Goal: Check status: Check status

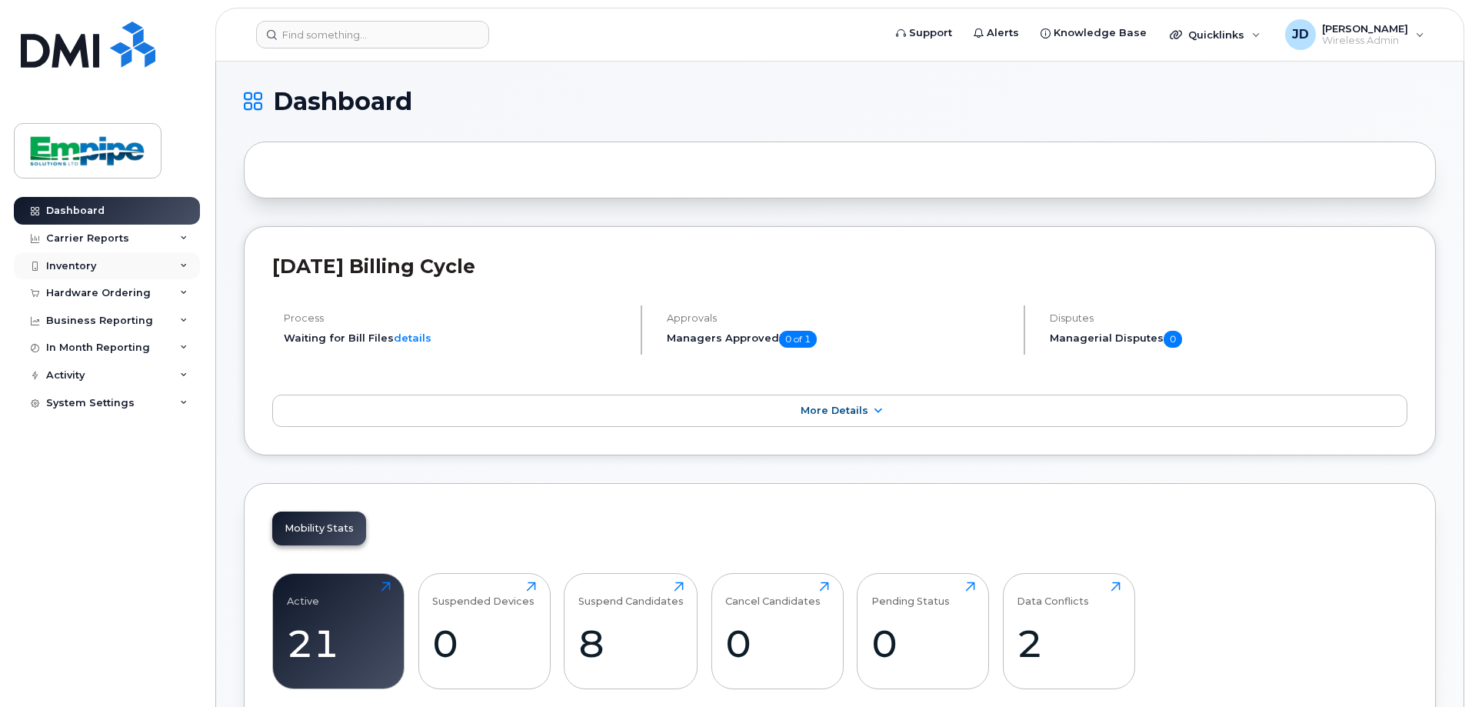
click at [141, 260] on div "Inventory" at bounding box center [107, 266] width 186 height 28
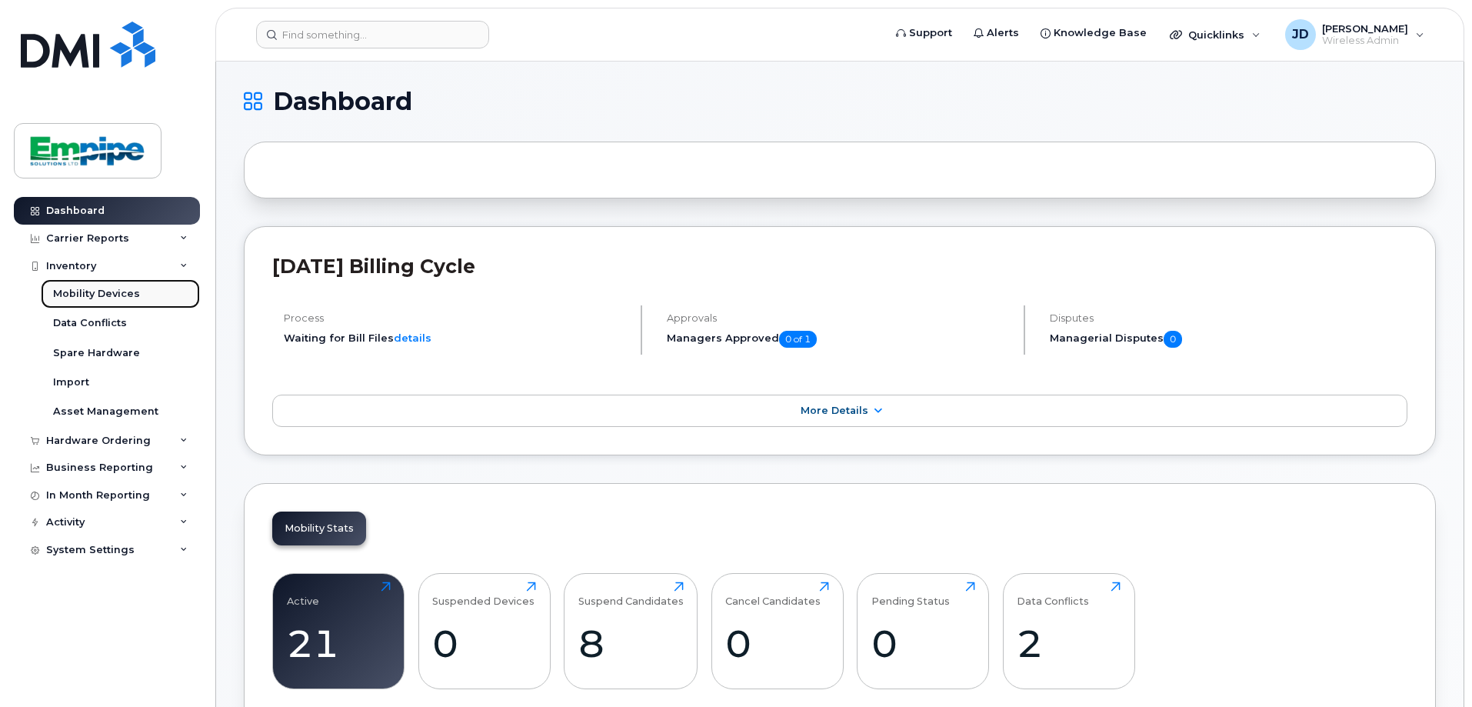
click at [121, 298] on div "Mobility Devices" at bounding box center [96, 294] width 87 height 14
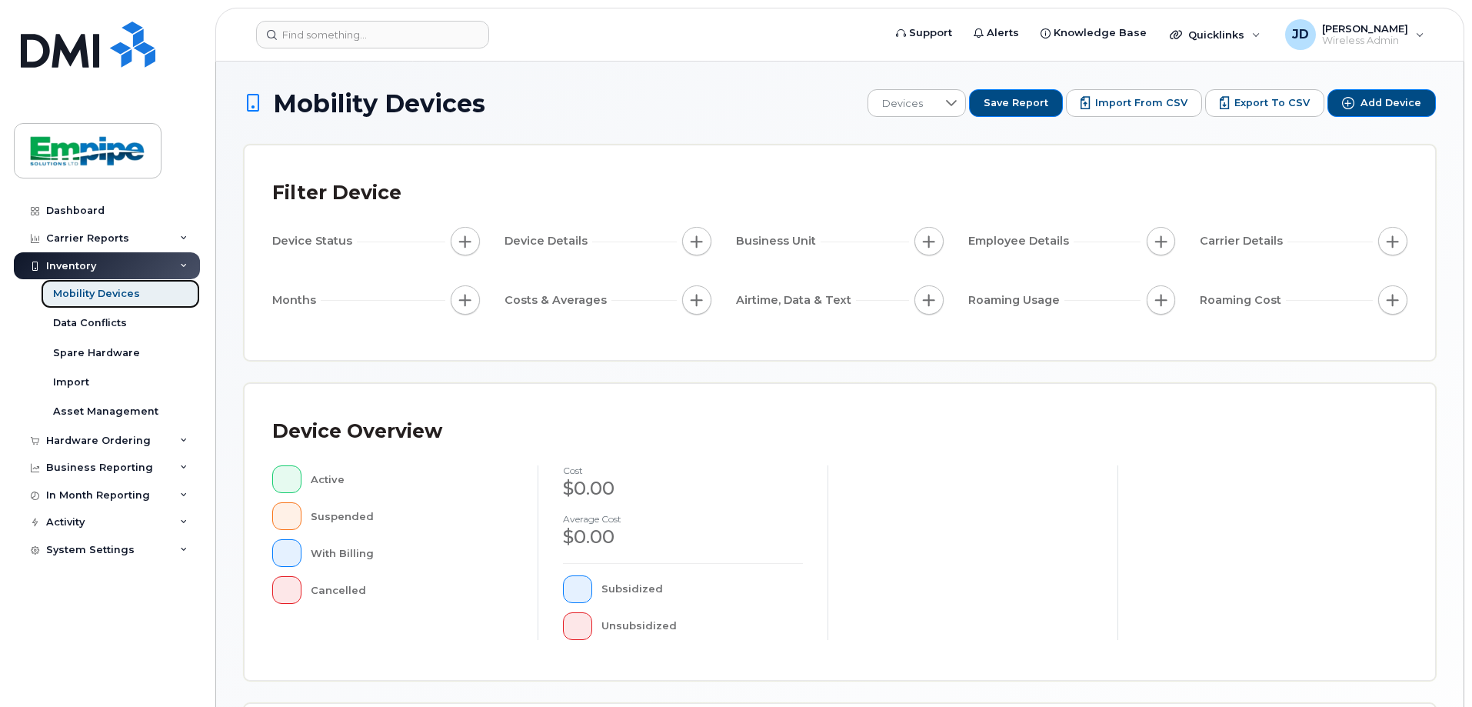
scroll to position [351, 0]
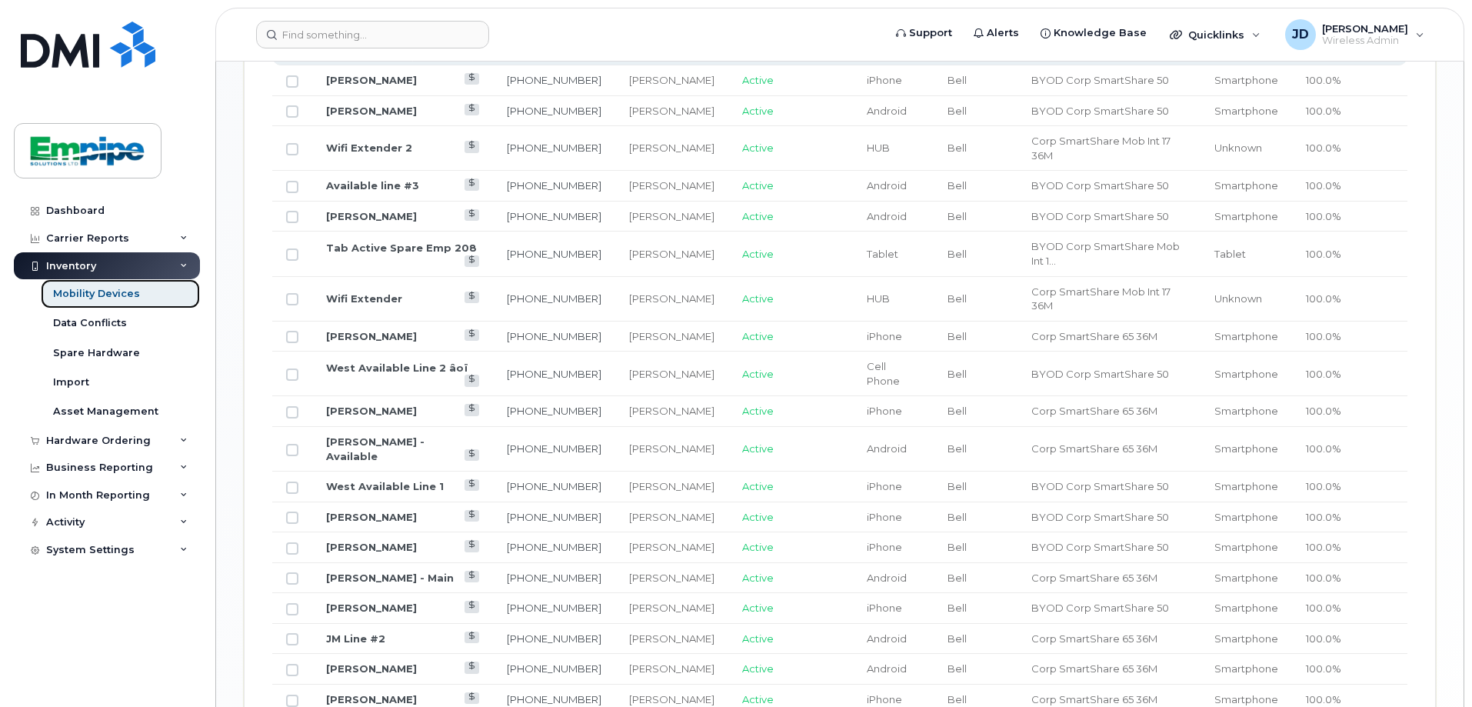
scroll to position [1014, 0]
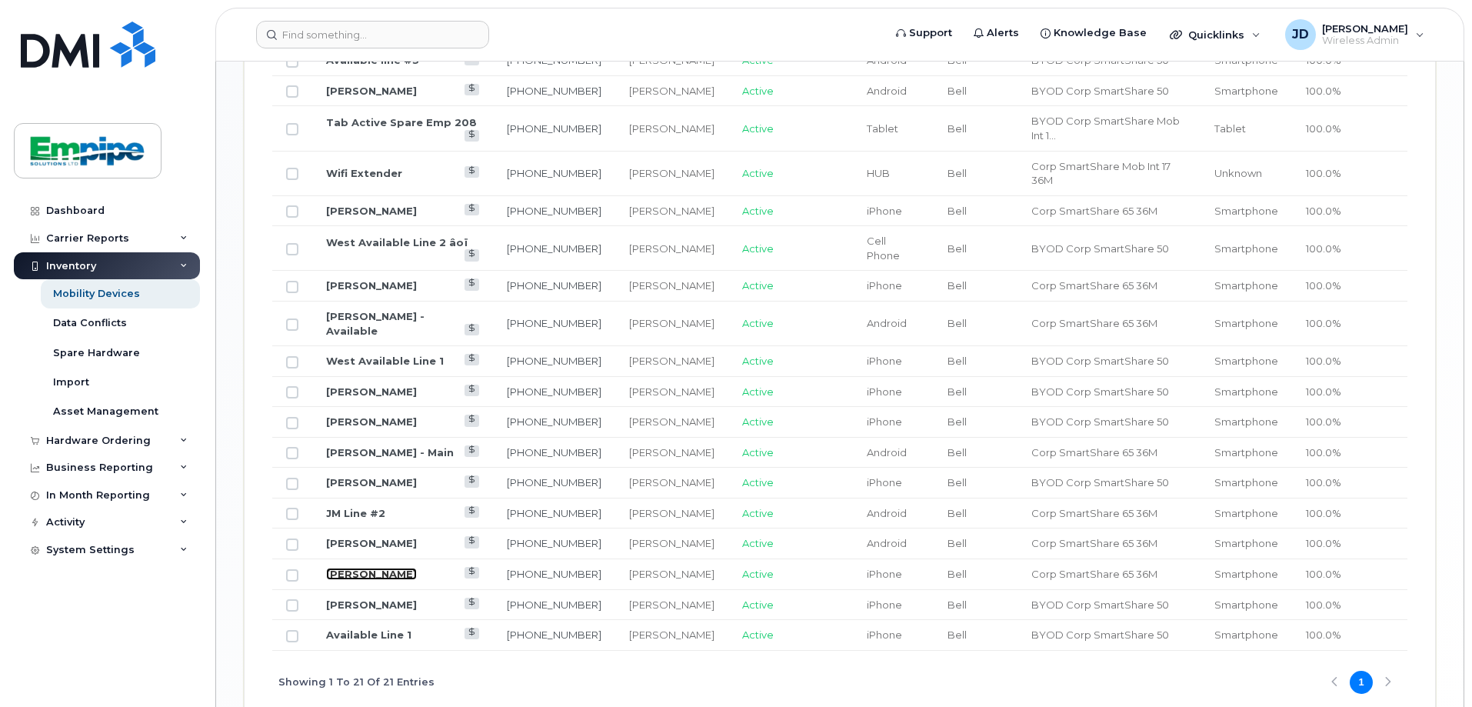
click at [366, 567] on link "[PERSON_NAME]" at bounding box center [371, 573] width 91 height 12
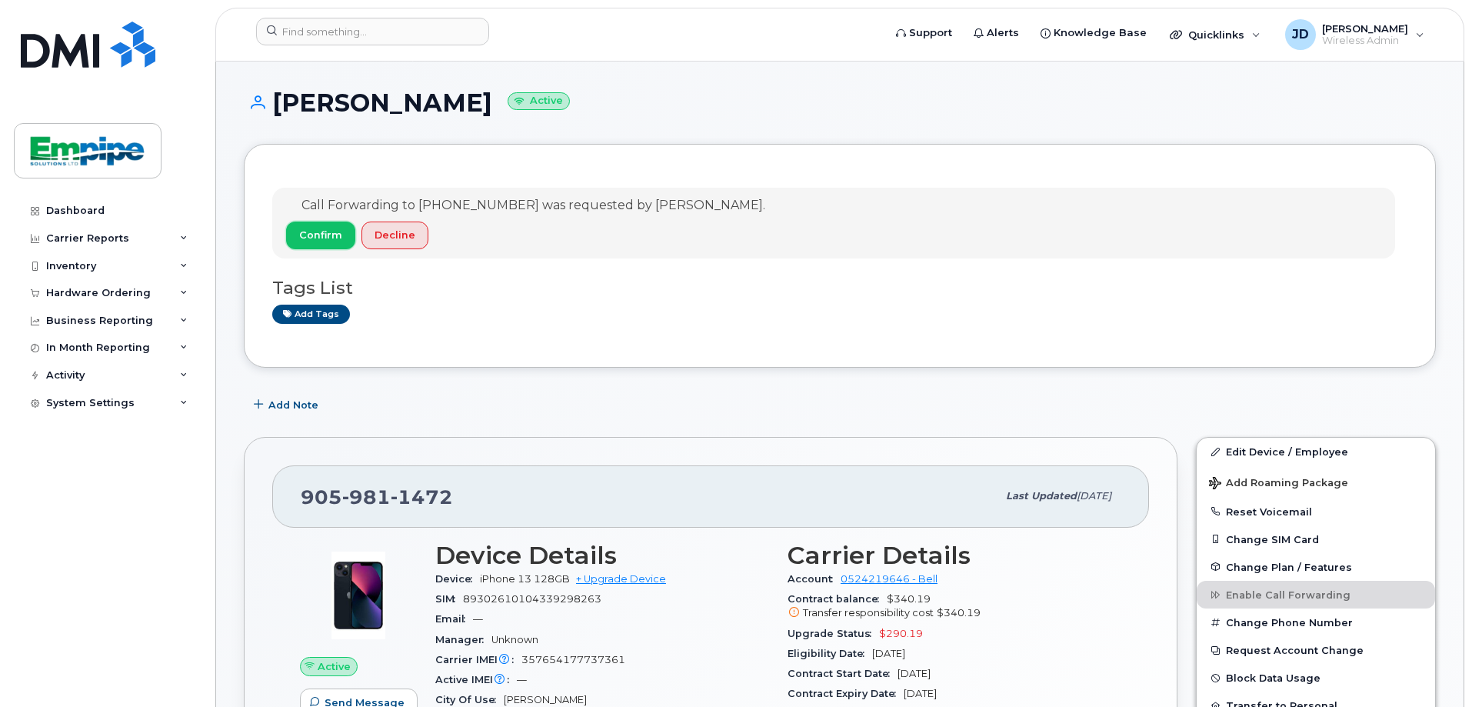
click at [326, 231] on span "Confirm" at bounding box center [320, 235] width 43 height 15
